Goal: Information Seeking & Learning: Learn about a topic

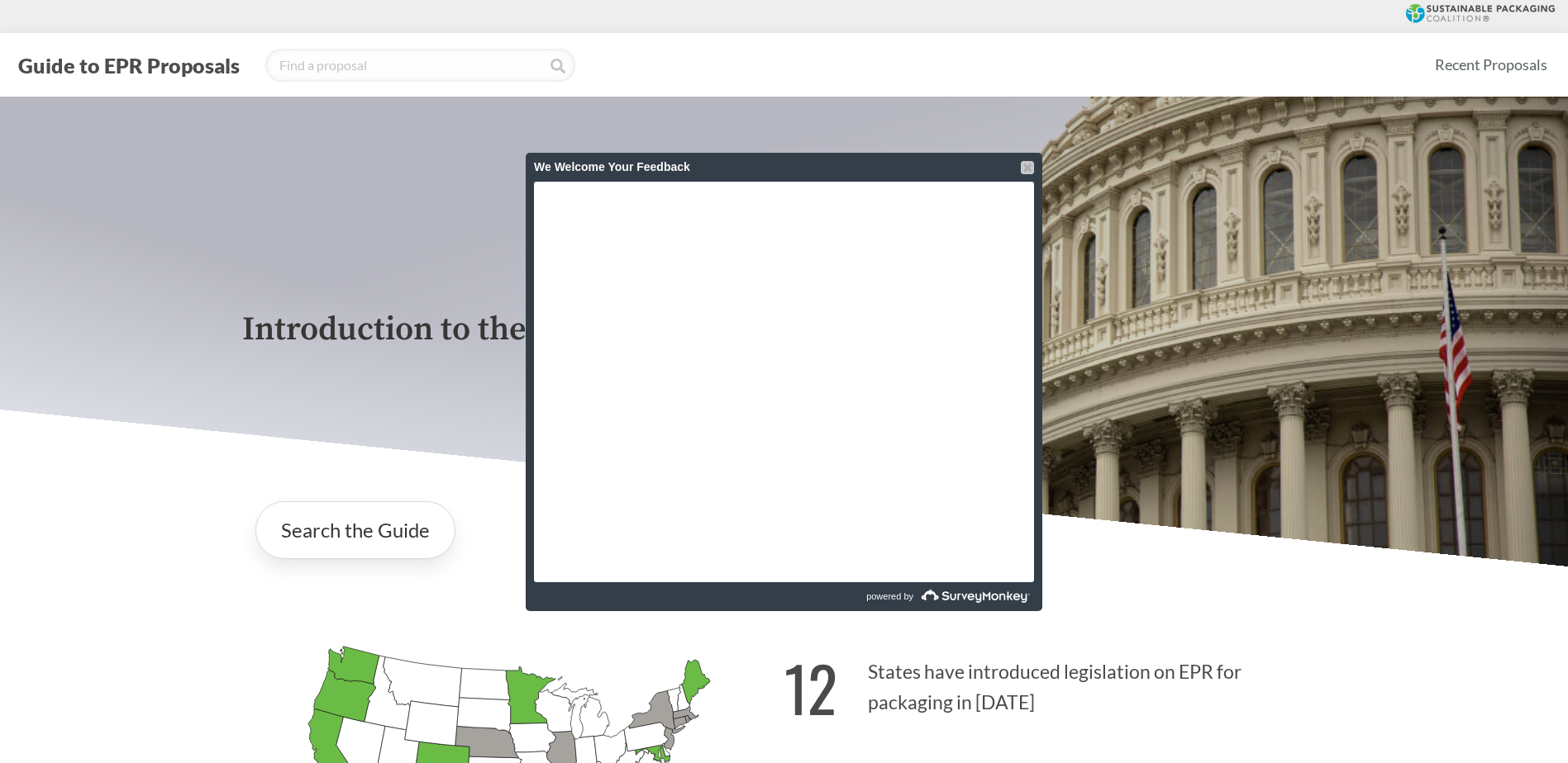
click at [1031, 165] on div at bounding box center [1027, 168] width 13 height 13
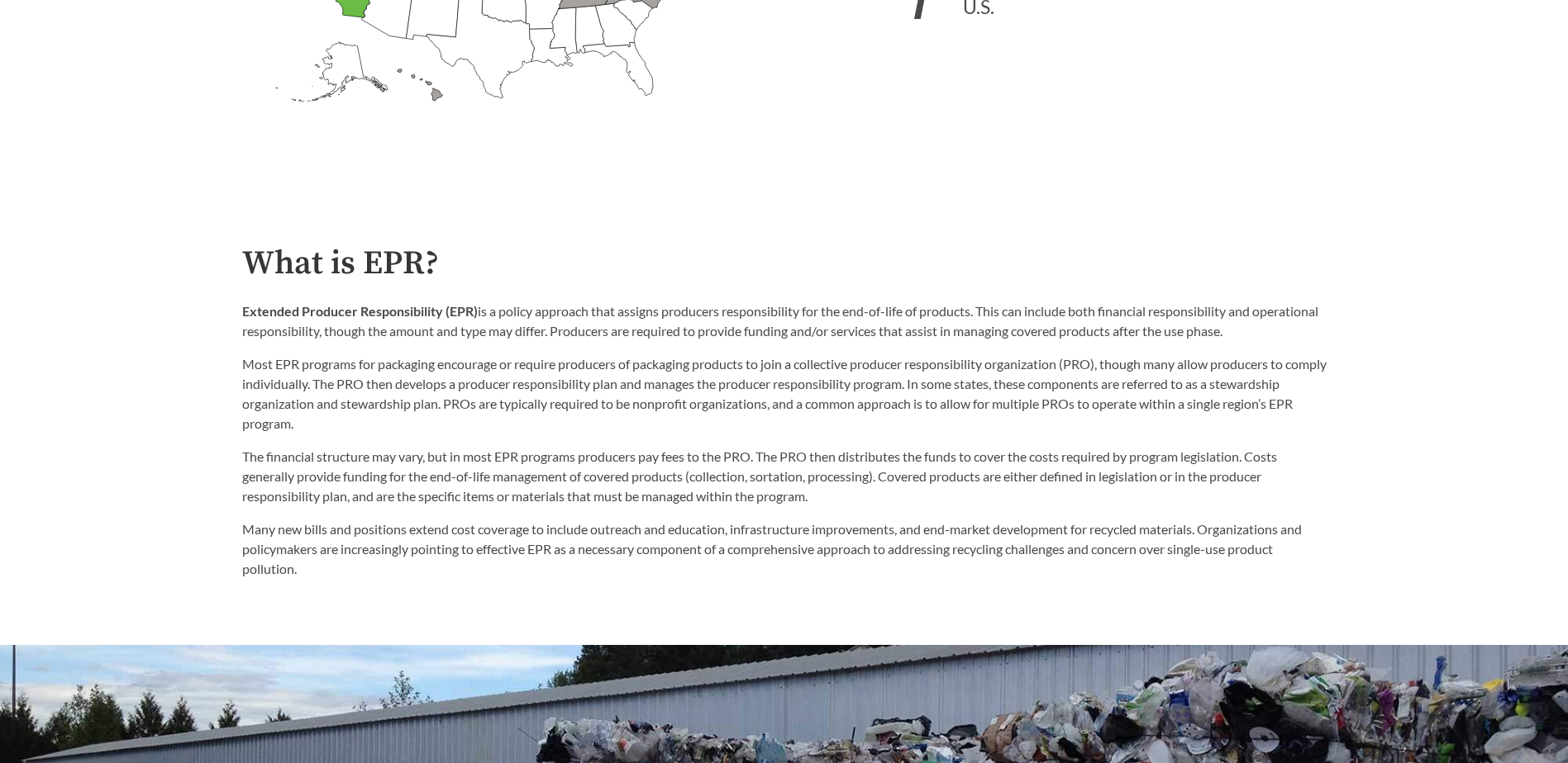
scroll to position [826, 0]
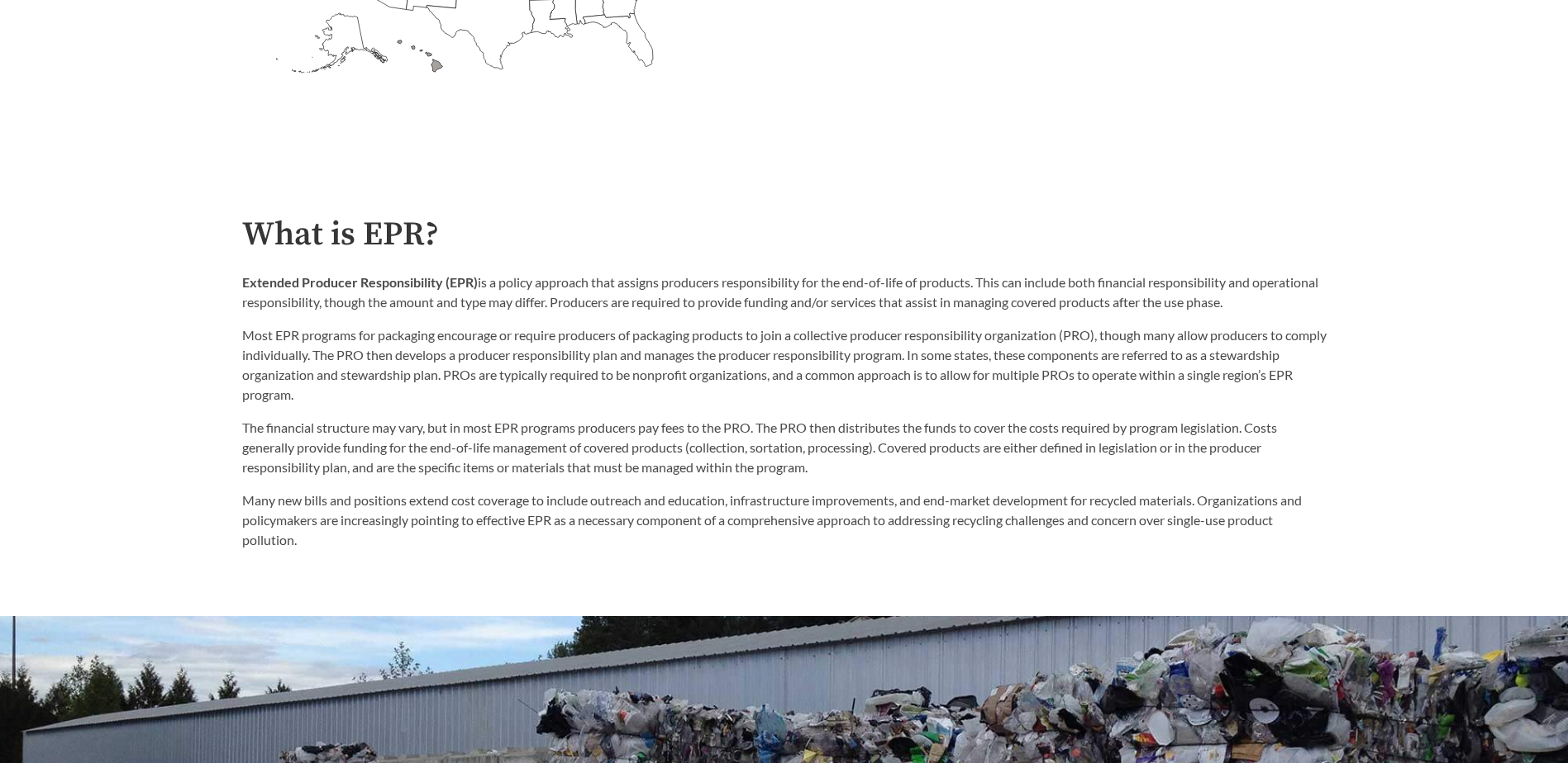
click at [260, 382] on p "Most EPR programs for packaging encourage or require producers of packaging pro…" at bounding box center [784, 365] width 1084 height 79
drag, startPoint x: 1046, startPoint y: 359, endPoint x: 1252, endPoint y: 361, distance: 206.0
click at [1252, 361] on p "Most EPR programs for packaging encourage or require producers of packaging pro…" at bounding box center [784, 365] width 1084 height 79
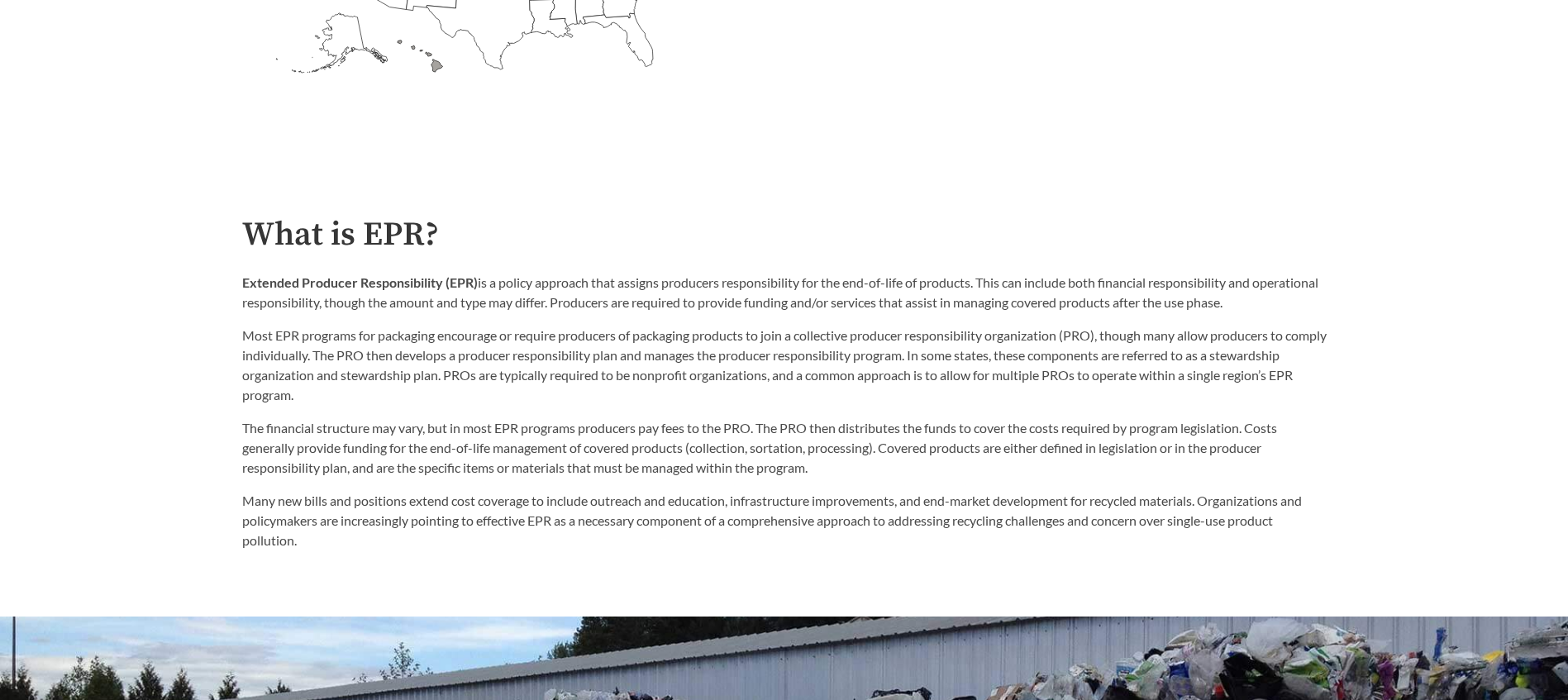
click at [766, 269] on div "What is EPR? Extended Producer Responsibility (EPR) is a policy approach that a…" at bounding box center [784, 383] width 1084 height 334
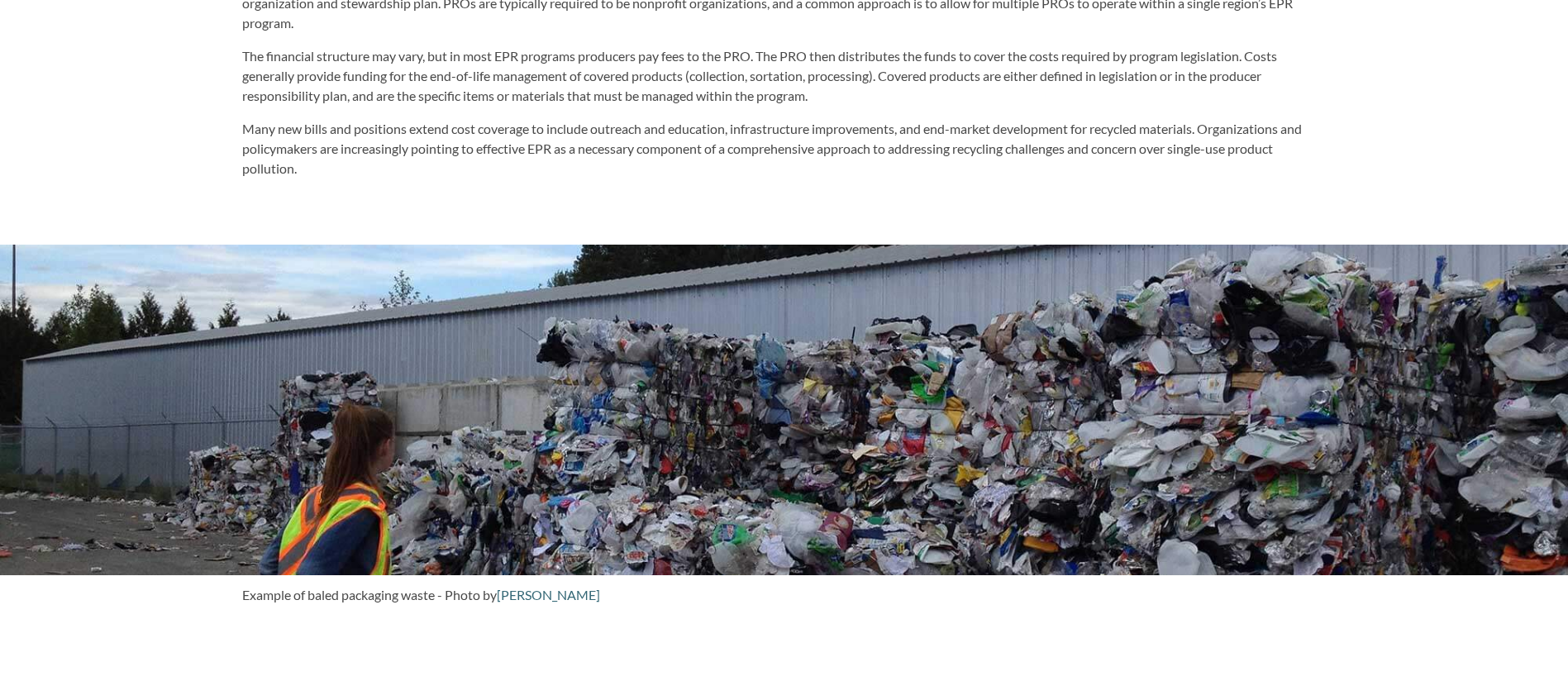
scroll to position [1239, 0]
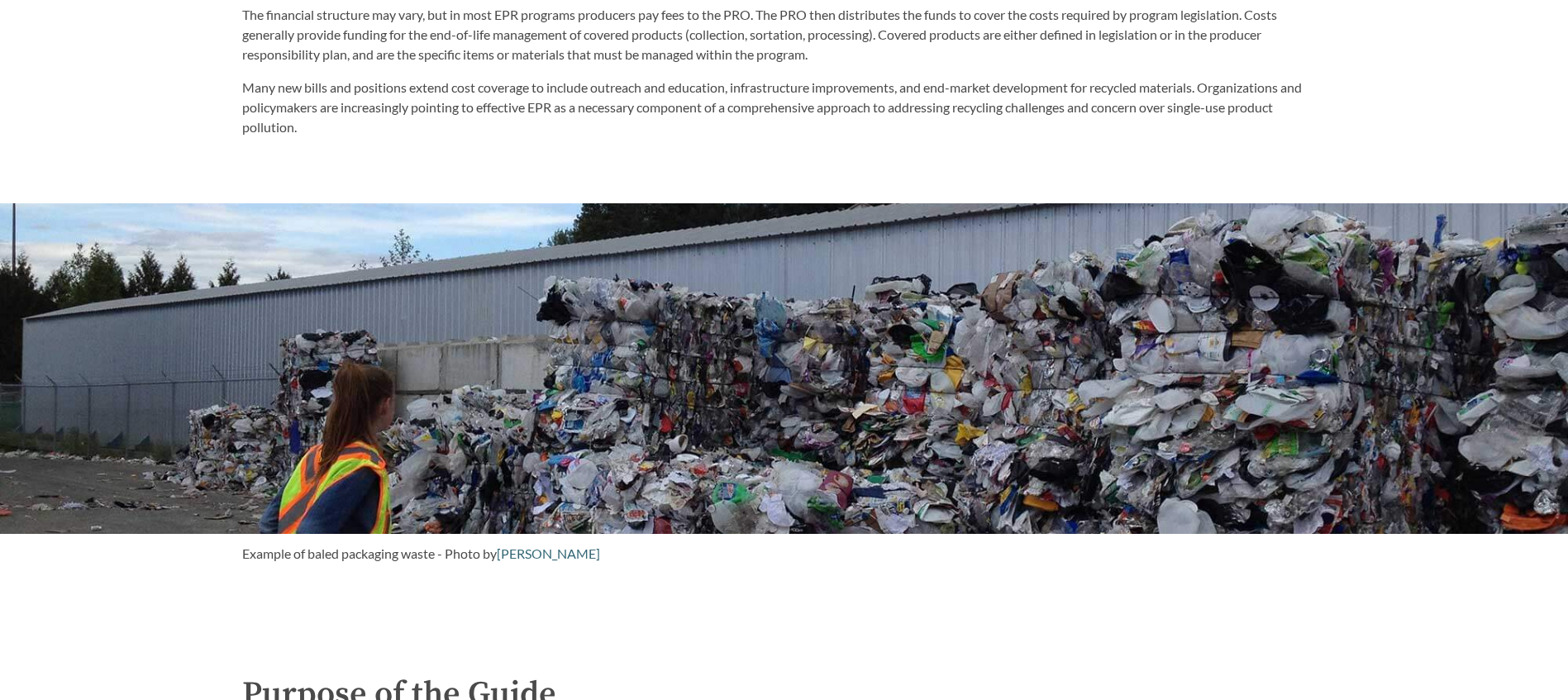
click at [532, 130] on p "Many new bills and positions extend cost coverage to include outreach and educa…" at bounding box center [784, 107] width 1084 height 60
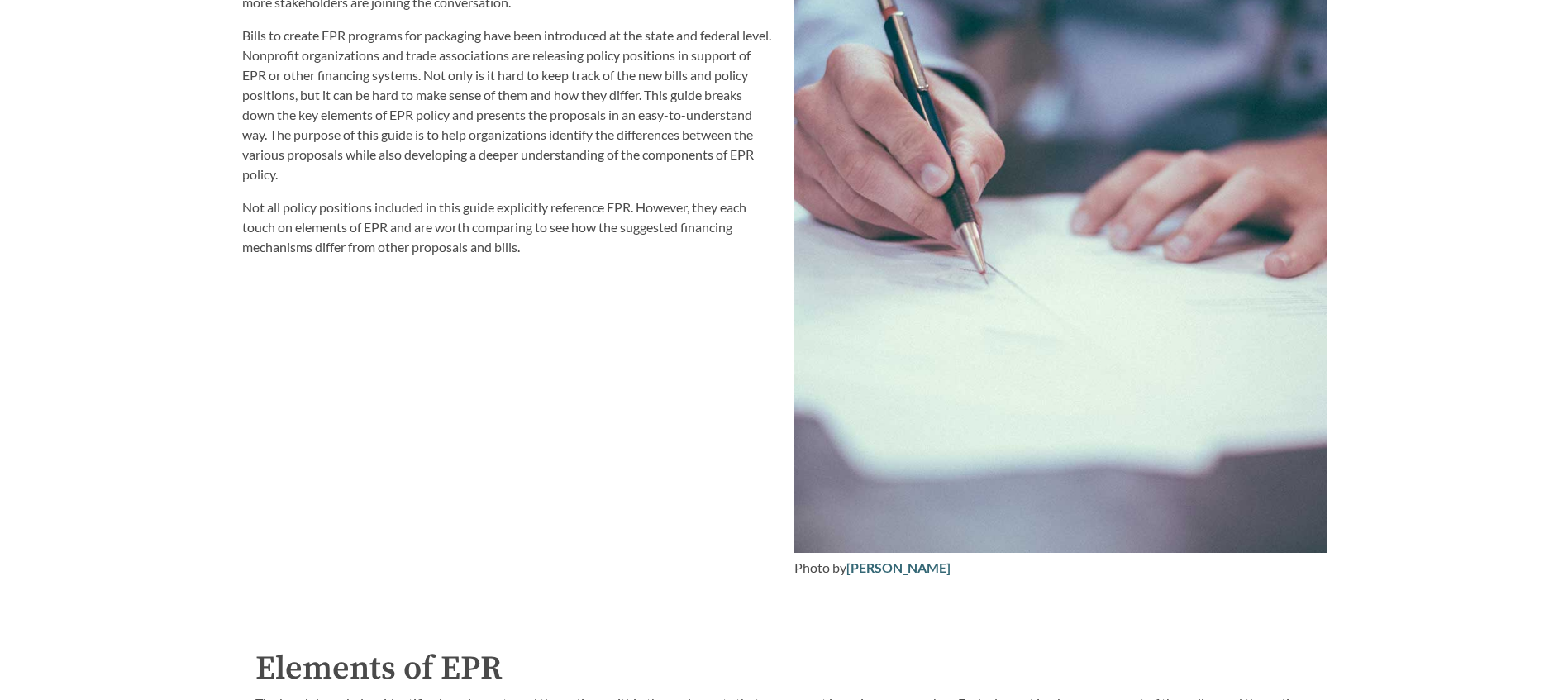
scroll to position [2066, 0]
click at [544, 272] on div "EPR for packaging and paper products is gaining attention in the [GEOGRAPHIC_DA…" at bounding box center [508, 235] width 552 height 705
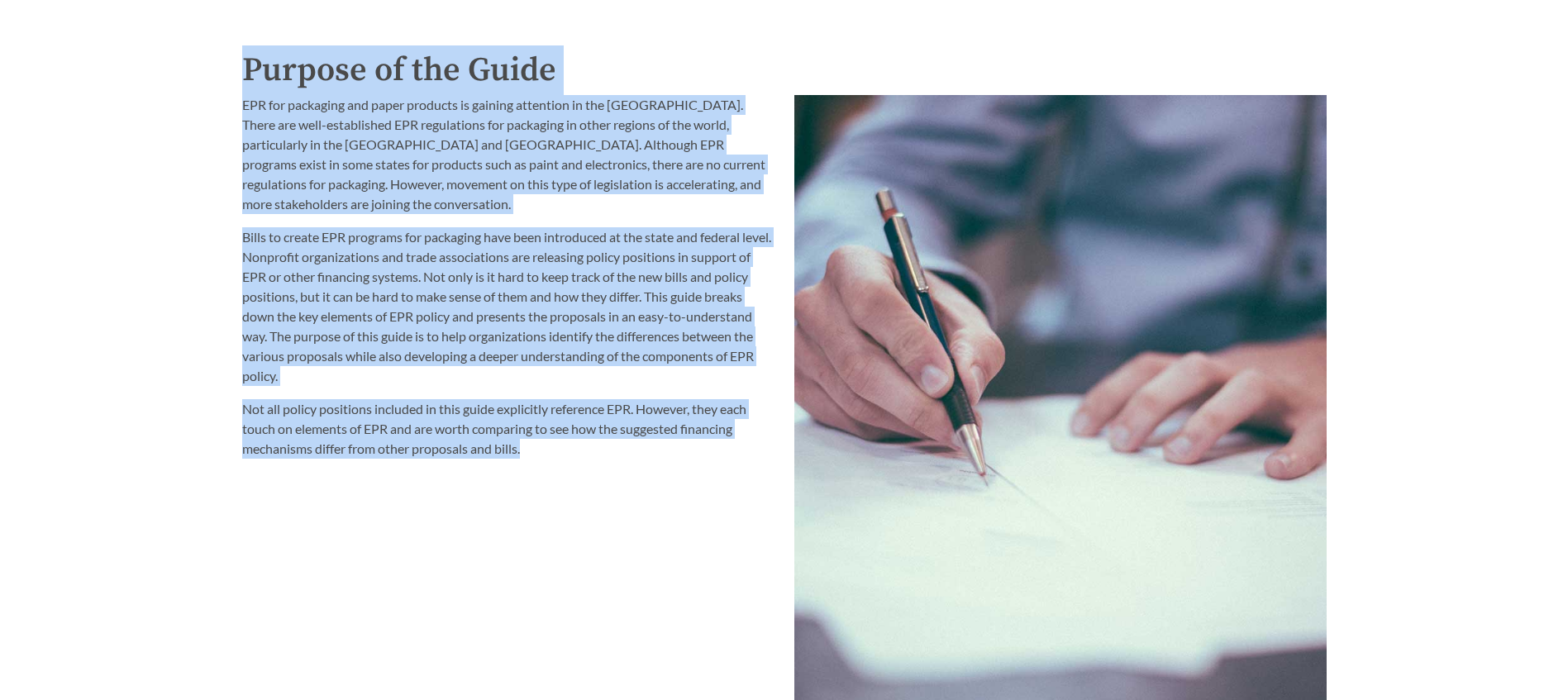
drag, startPoint x: 544, startPoint y: 251, endPoint x: 244, endPoint y: 5, distance: 388.0
click at [244, 5] on div "Introduction to the Guide for EPR Proposals Search the Guide [US_STATE] Introdu…" at bounding box center [784, 281] width 1568 height 4096
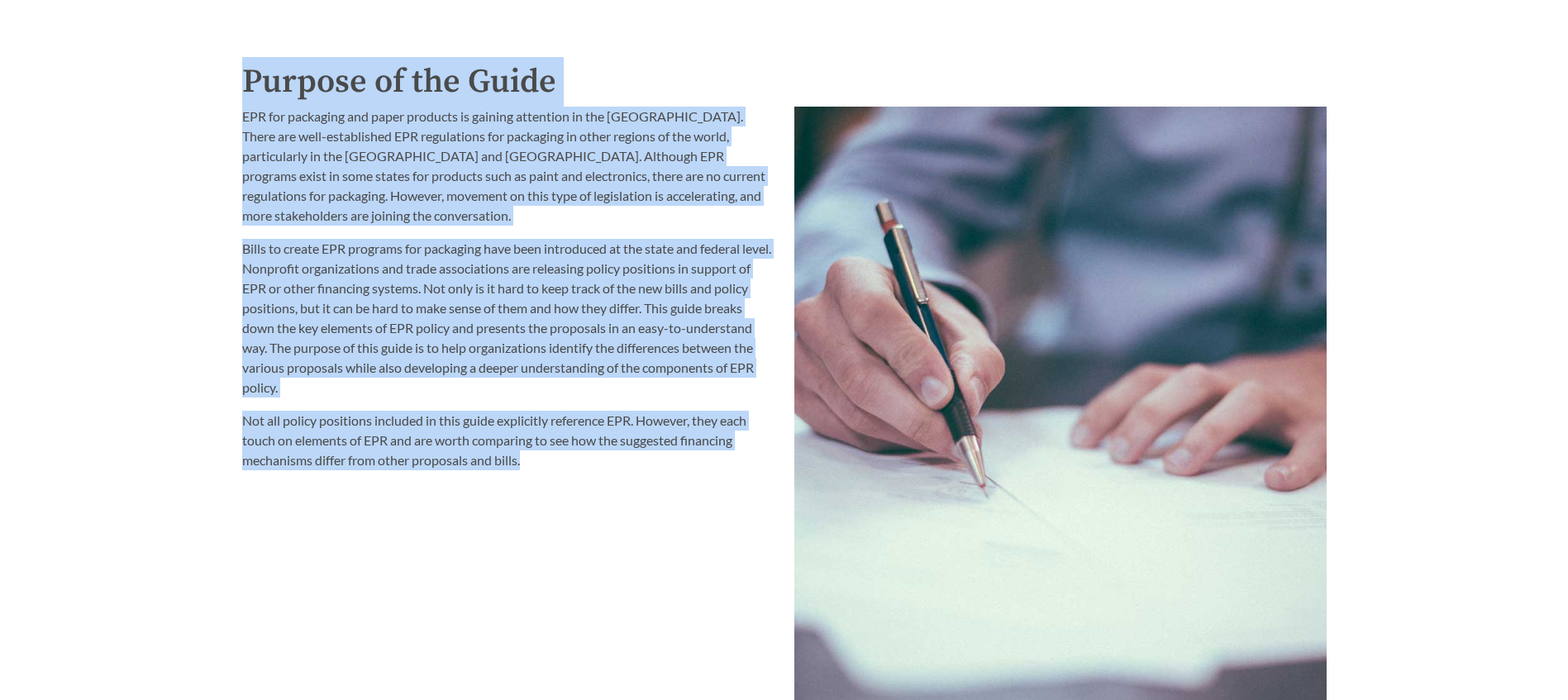
drag, startPoint x: 244, startPoint y: 5, endPoint x: 336, endPoint y: 177, distance: 195.1
click at [335, 177] on p "EPR for packaging and paper products is gaining attention in the [GEOGRAPHIC_DA…" at bounding box center [508, 166] width 532 height 119
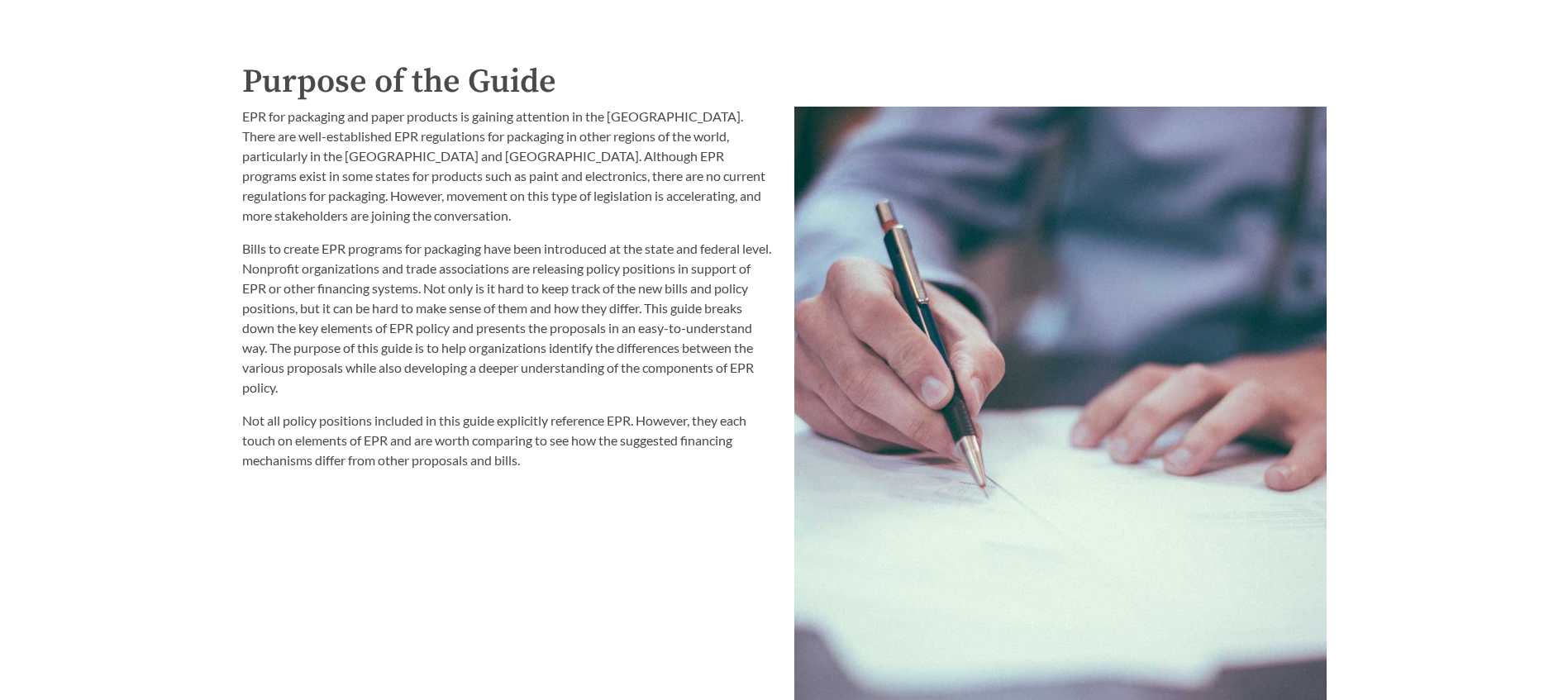
click at [416, 224] on p "EPR for packaging and paper products is gaining attention in the [GEOGRAPHIC_DA…" at bounding box center [508, 166] width 532 height 119
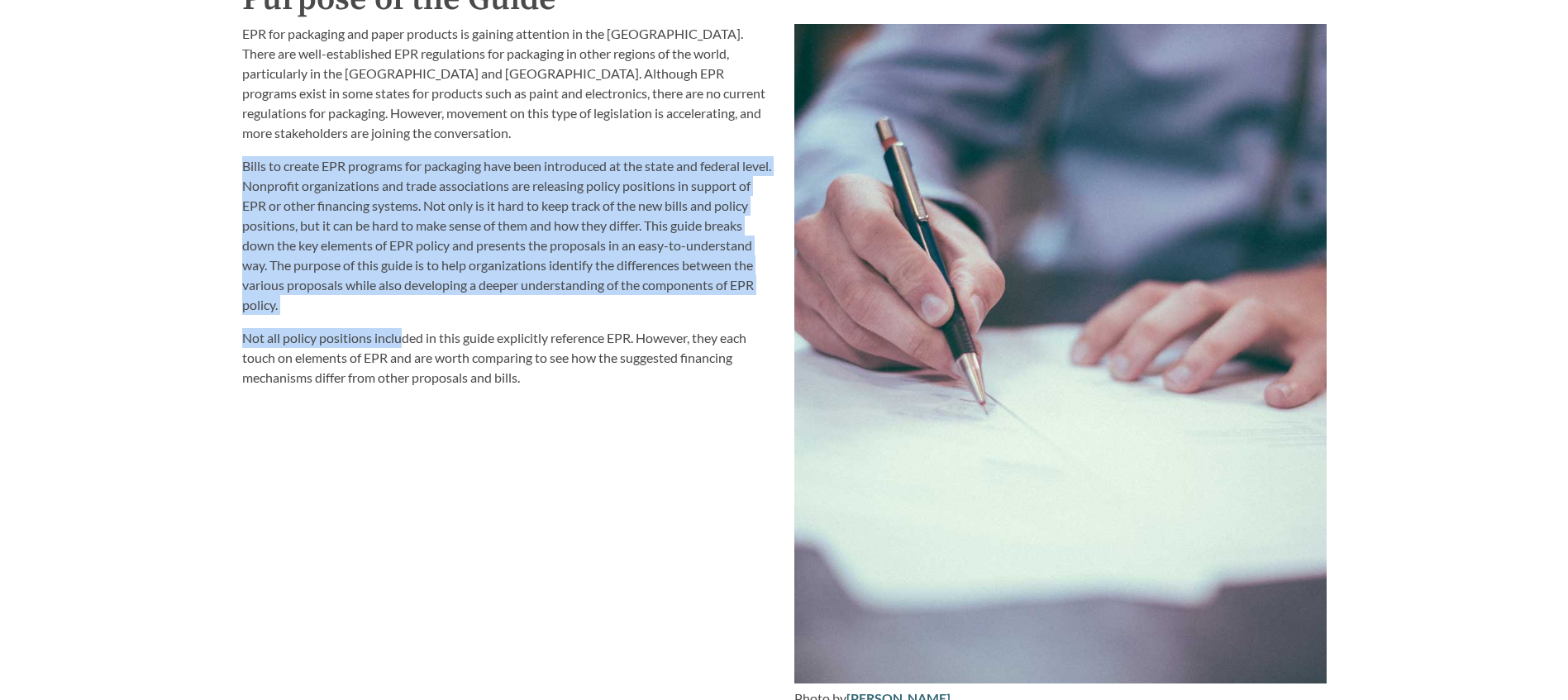
drag, startPoint x: 236, startPoint y: 164, endPoint x: 403, endPoint y: 336, distance: 239.7
click at [403, 336] on div "EPR for packaging and paper products is gaining attention in the [GEOGRAPHIC_DA…" at bounding box center [508, 366] width 552 height 705
drag, startPoint x: 403, startPoint y: 336, endPoint x: 409, endPoint y: 312, distance: 24.7
click at [409, 312] on p "Bills to create EPR programs for packaging have been introduced at the state an…" at bounding box center [508, 235] width 532 height 159
drag, startPoint x: 333, startPoint y: 313, endPoint x: 242, endPoint y: 161, distance: 177.2
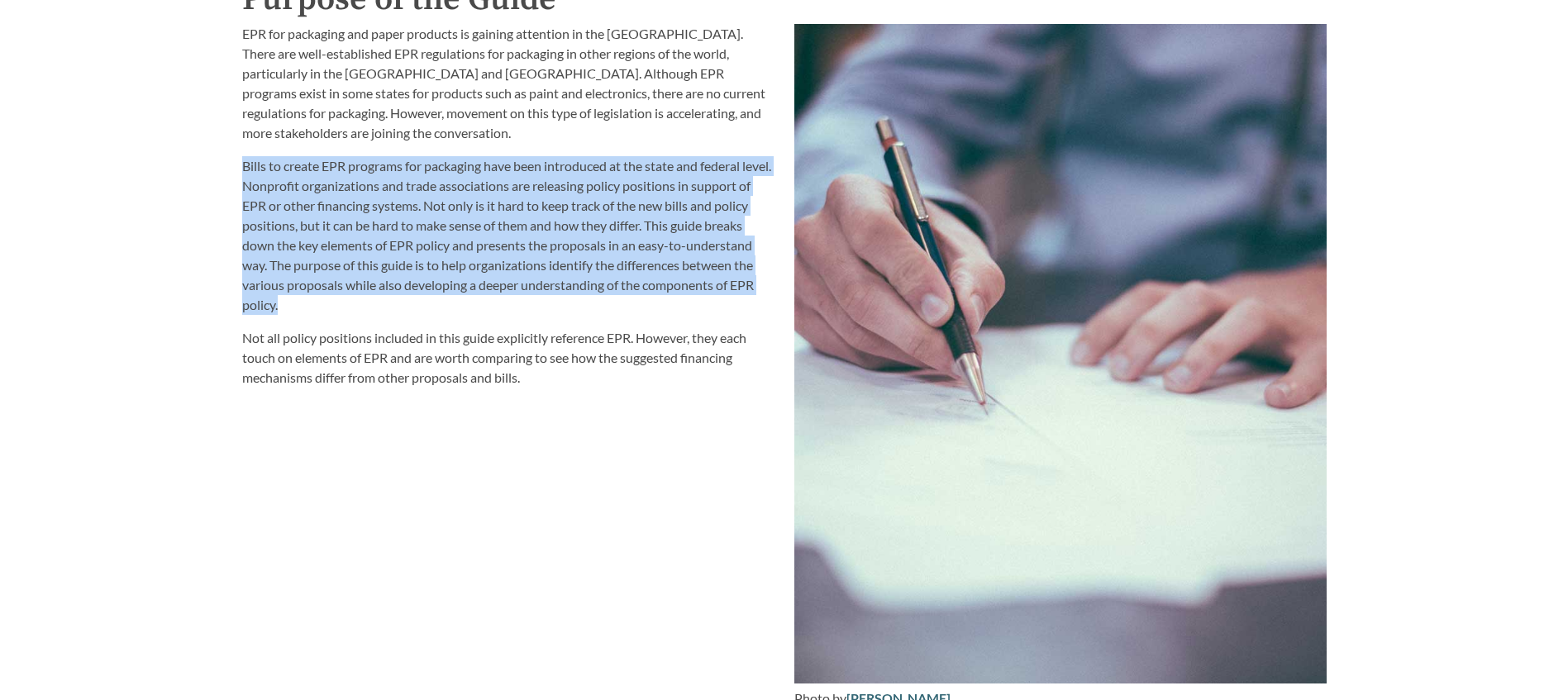
click at [242, 161] on p "Bills to create EPR programs for packaging have been introduced at the state an…" at bounding box center [508, 235] width 532 height 159
click at [382, 308] on p "Bills to create EPR programs for packaging have been introduced at the state an…" at bounding box center [508, 235] width 532 height 159
click at [325, 261] on p "Bills to create EPR programs for packaging have been introduced at the state an…" at bounding box center [508, 235] width 532 height 159
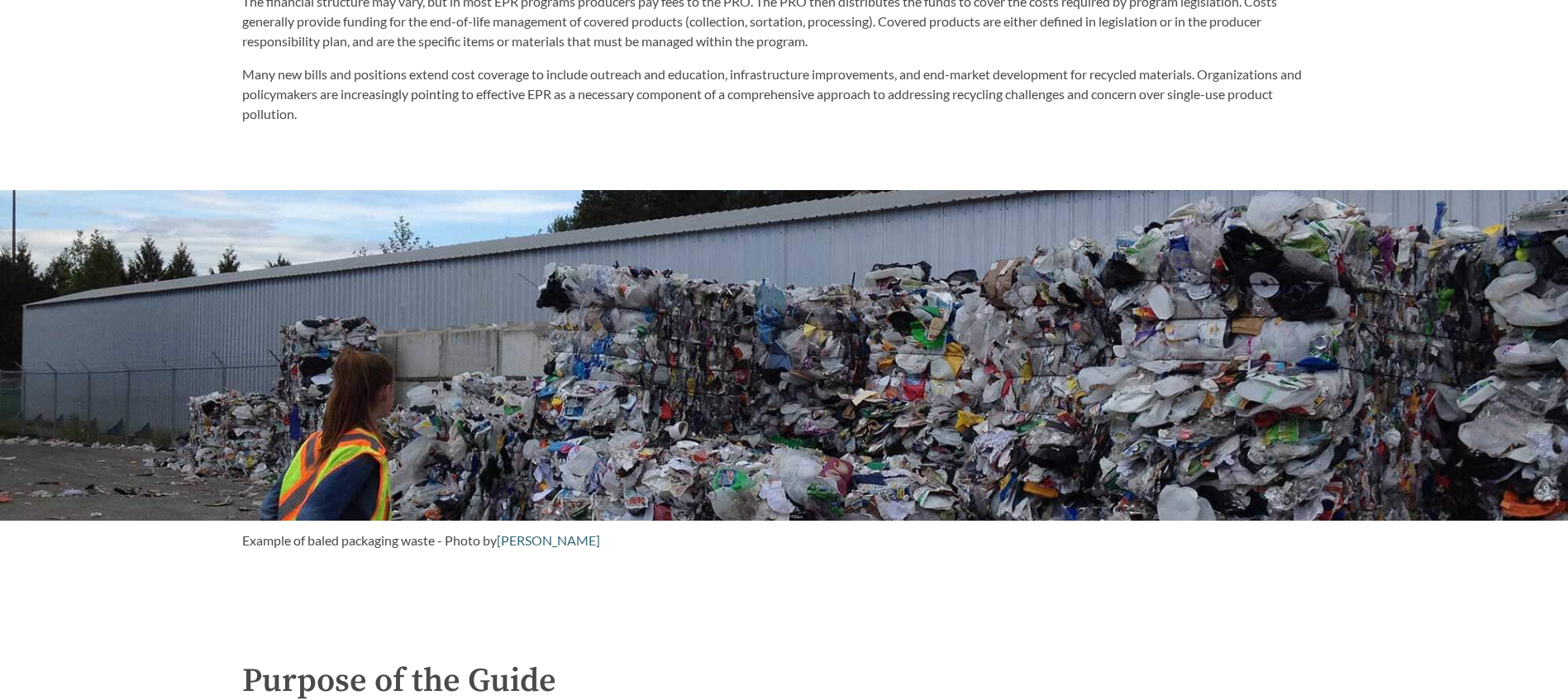
scroll to position [1026, 0]
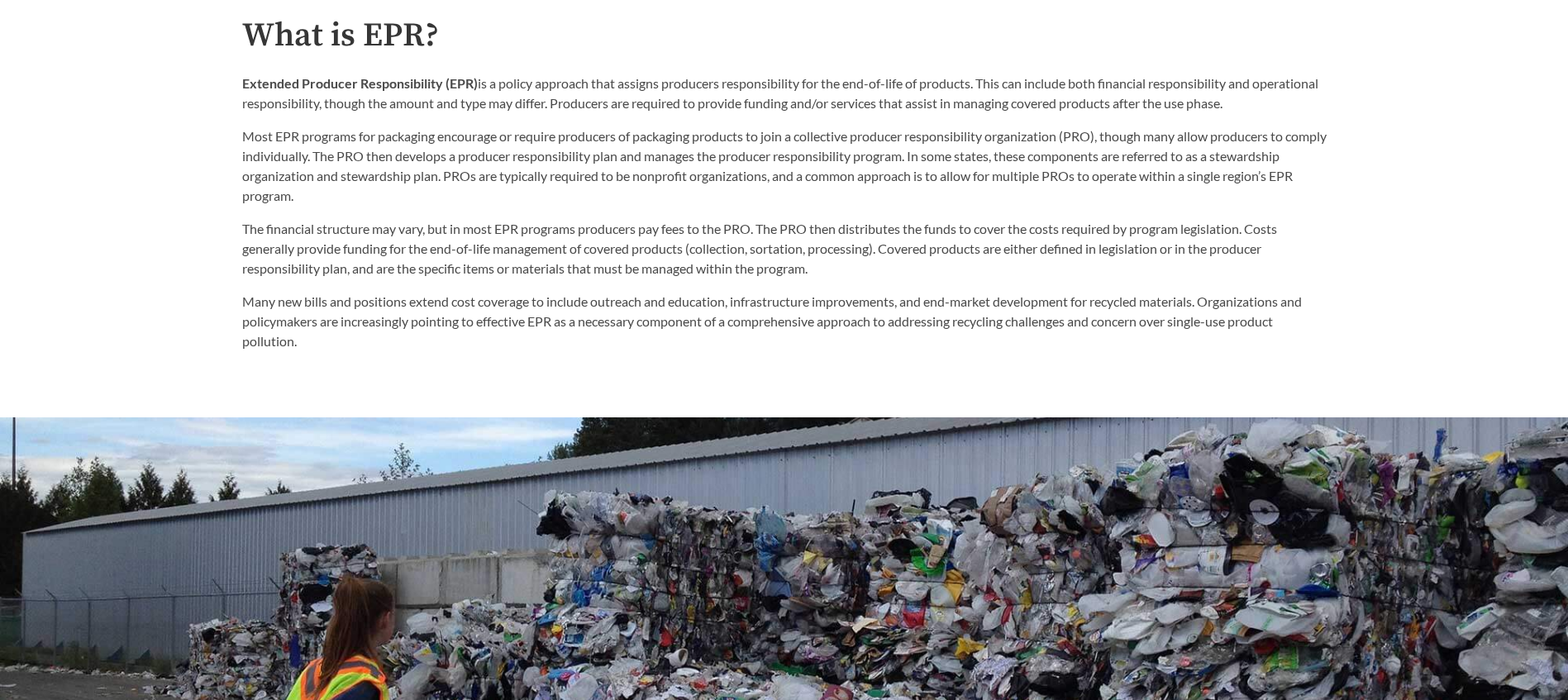
click at [1127, 204] on p "Most EPR programs for packaging encourage or require producers of packaging pro…" at bounding box center [784, 166] width 1084 height 79
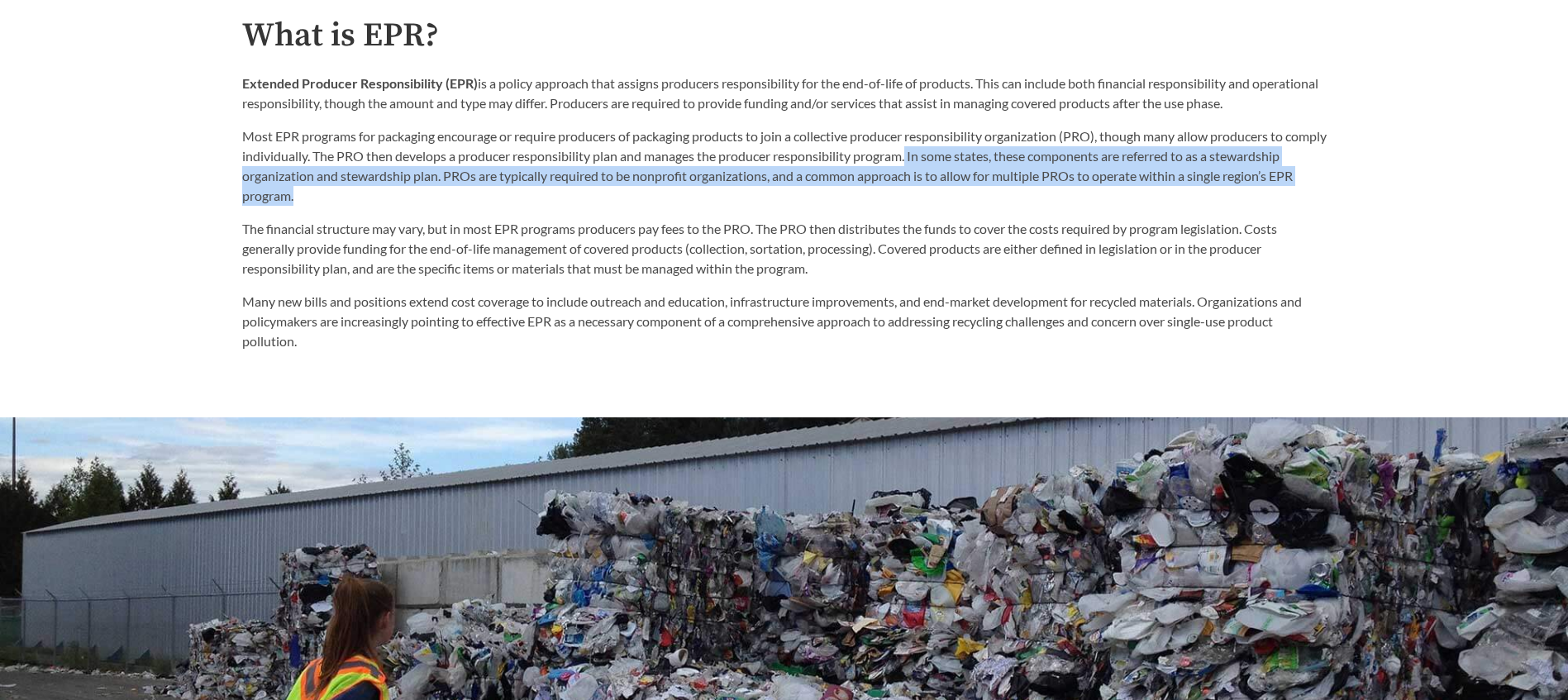
drag, startPoint x: 956, startPoint y: 159, endPoint x: 1084, endPoint y: 190, distance: 131.7
click at [1084, 190] on p "Most EPR programs for packaging encourage or require producers of packaging pro…" at bounding box center [784, 166] width 1084 height 79
drag, startPoint x: 1084, startPoint y: 190, endPoint x: 1099, endPoint y: 201, distance: 18.6
click at [1099, 201] on p "Most EPR programs for packaging encourage or require producers of packaging pro…" at bounding box center [784, 166] width 1084 height 79
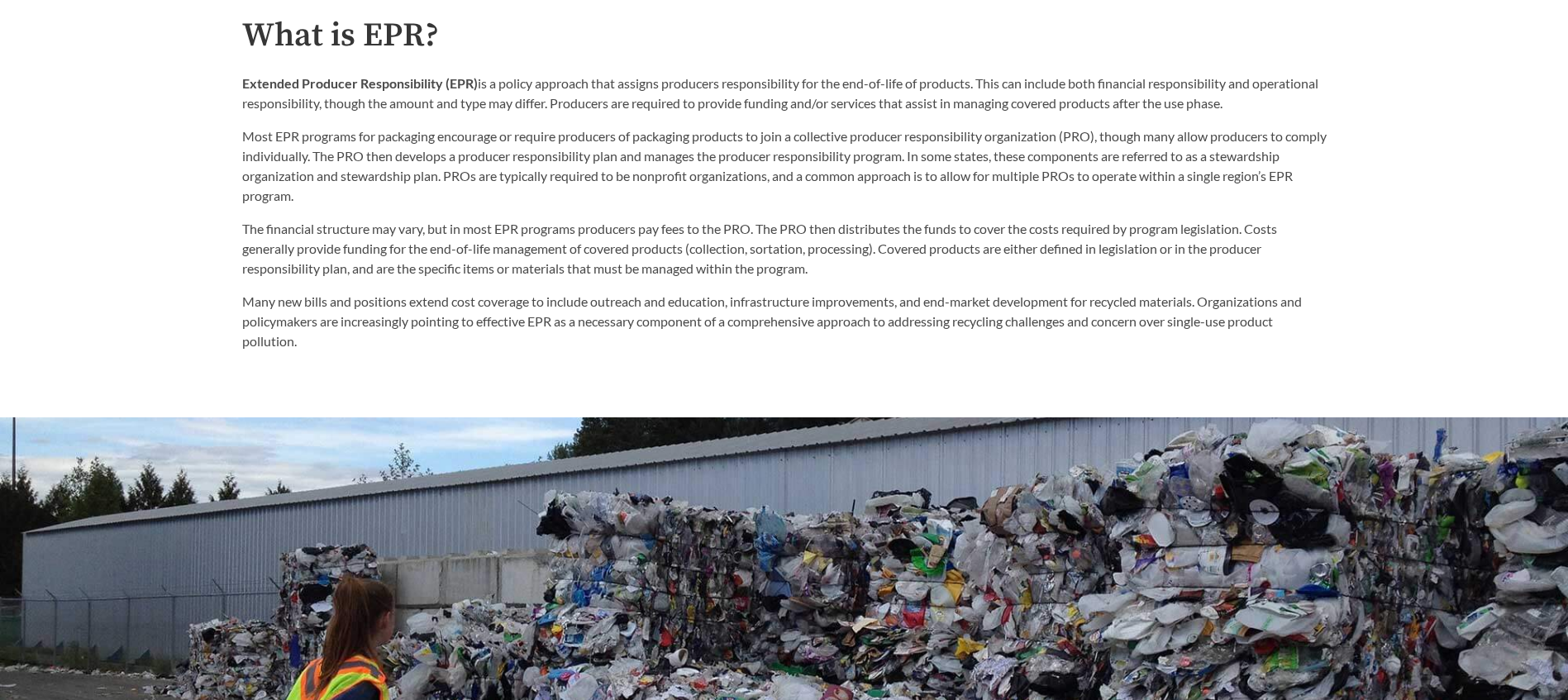
click at [848, 309] on p "Many new bills and positions extend cost coverage to include outreach and educa…" at bounding box center [784, 321] width 1084 height 60
click at [895, 266] on p "The financial structure may vary, but in most EPR programs producers pay fees t…" at bounding box center [784, 249] width 1084 height 60
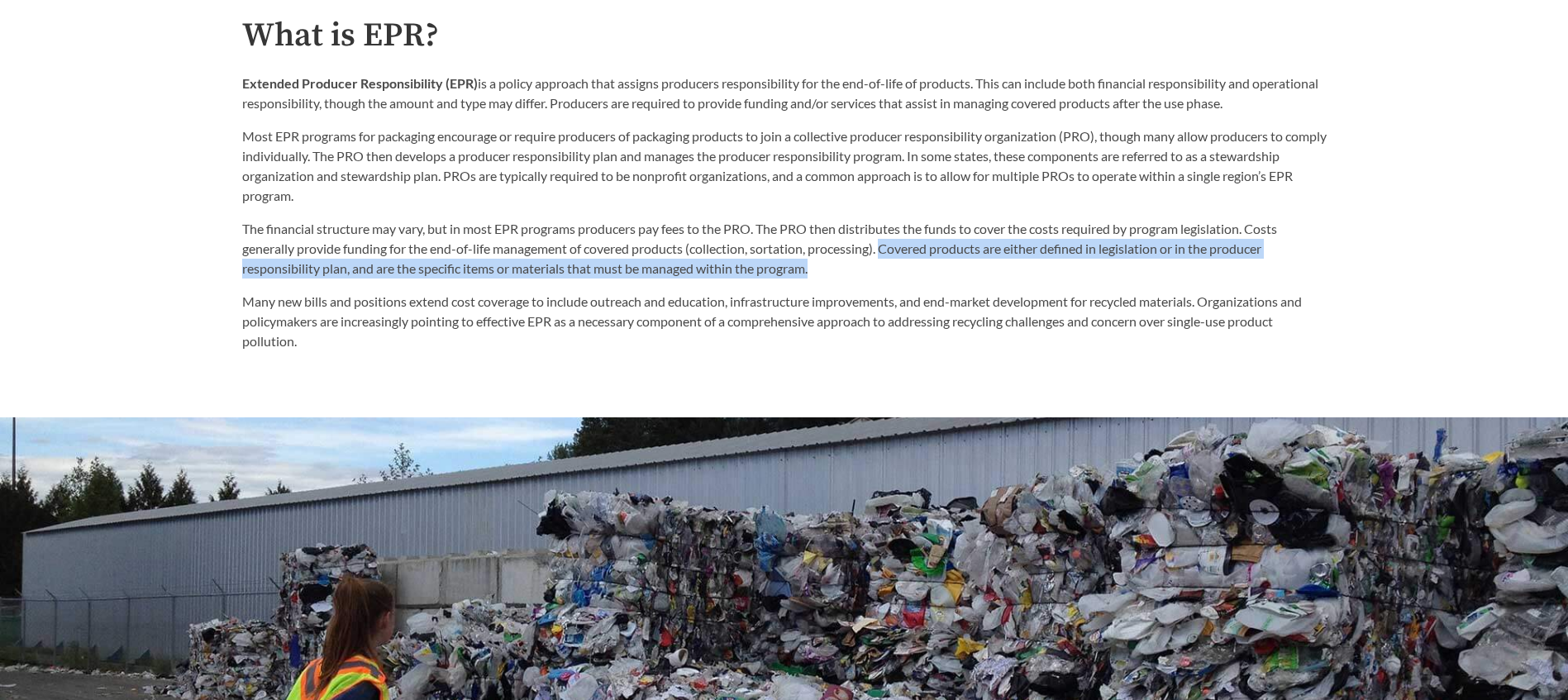
drag, startPoint x: 888, startPoint y: 251, endPoint x: 997, endPoint y: 272, distance: 111.0
click at [997, 272] on p "The financial structure may vary, but in most EPR programs producers pay fees t…" at bounding box center [784, 249] width 1084 height 60
click at [992, 279] on p "The financial structure may vary, but in most EPR programs producers pay fees t…" at bounding box center [784, 249] width 1084 height 60
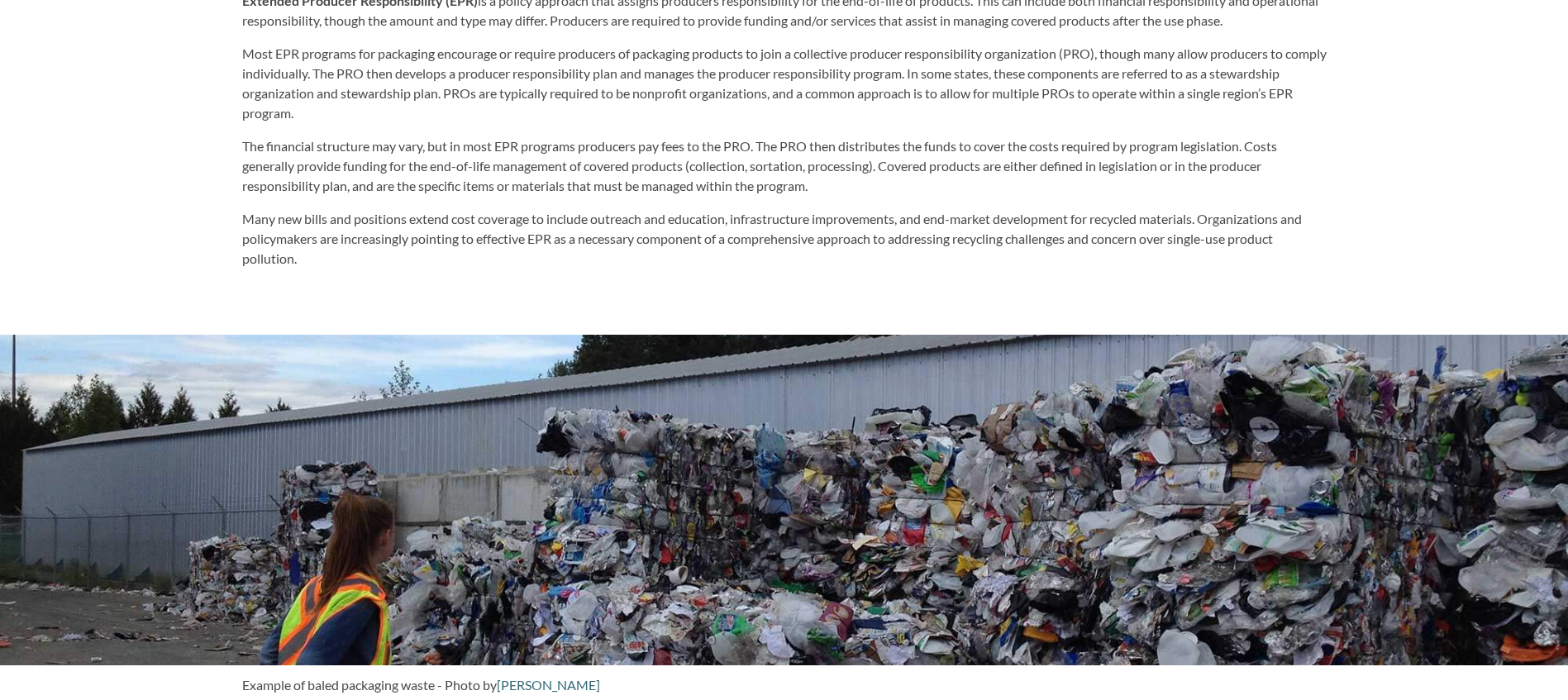
scroll to position [1191, 0]
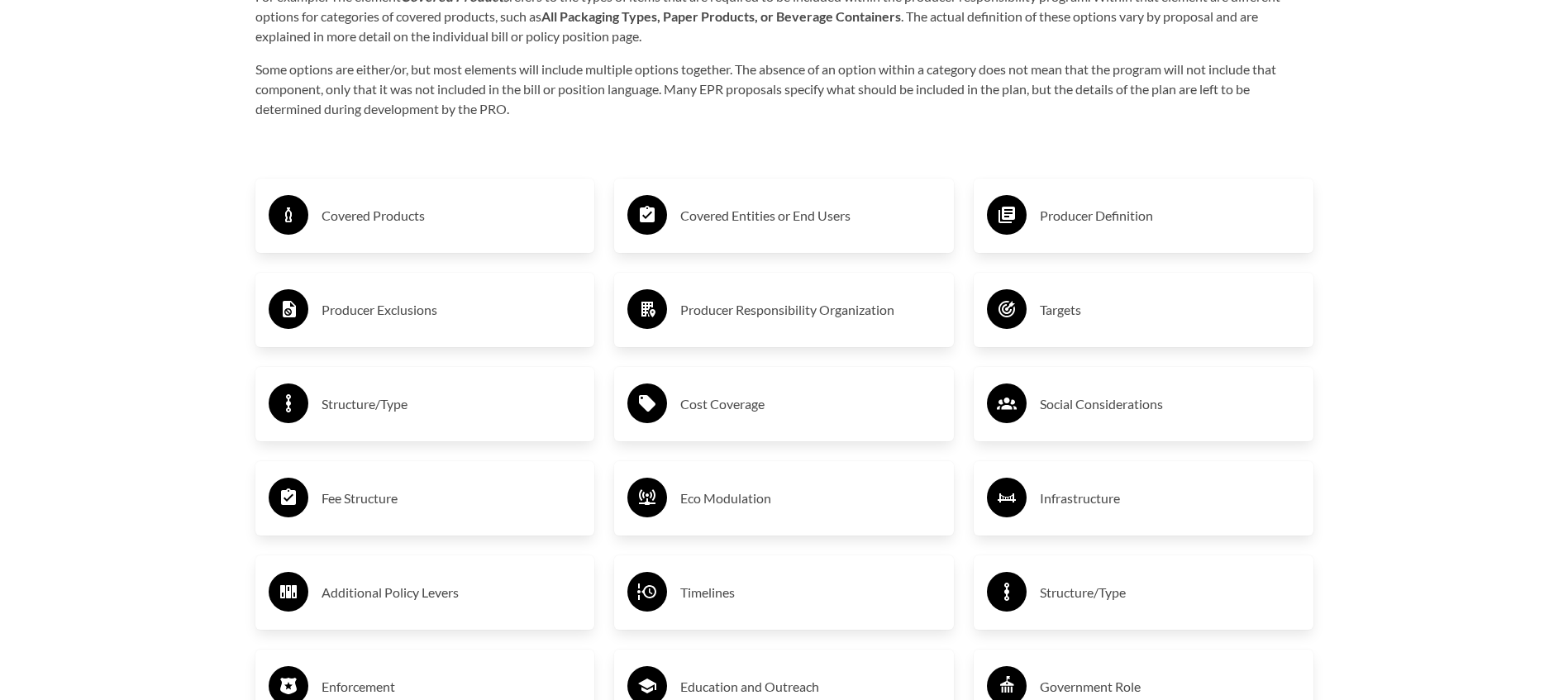
scroll to position [2843, 0]
